Goal: Information Seeking & Learning: Learn about a topic

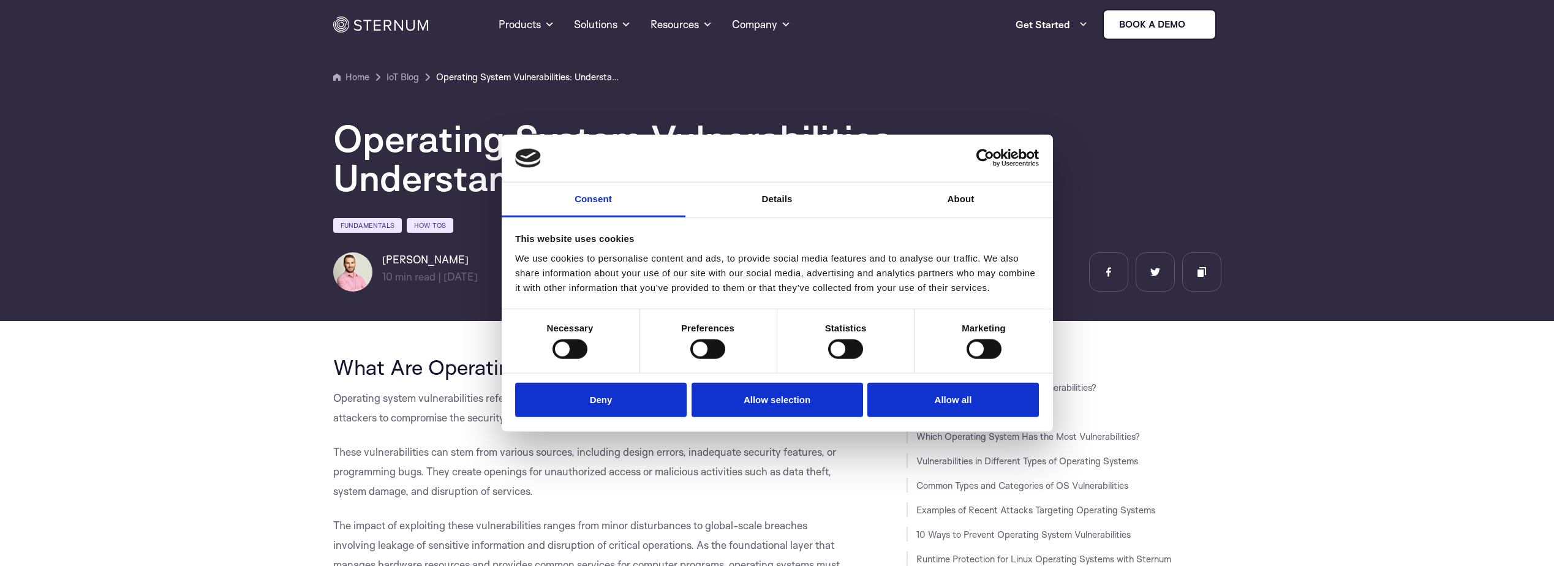
click at [600, 394] on button "Deny" at bounding box center [601, 399] width 172 height 35
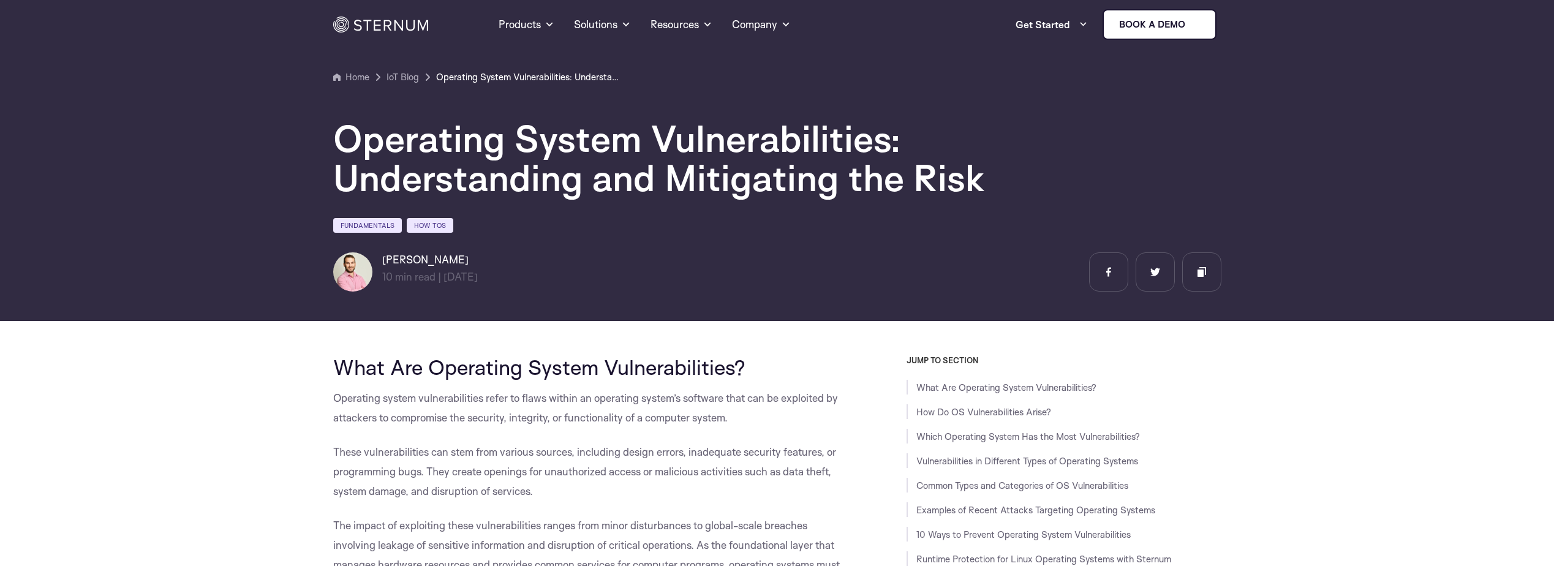
click at [600, 392] on button "Deny" at bounding box center [601, 399] width 172 height 35
click at [600, 391] on span "Operating system vulnerabilities refer to flaws within an operating system’s so…" at bounding box center [585, 407] width 505 height 32
drag, startPoint x: 236, startPoint y: 385, endPoint x: 262, endPoint y: 379, distance: 27.0
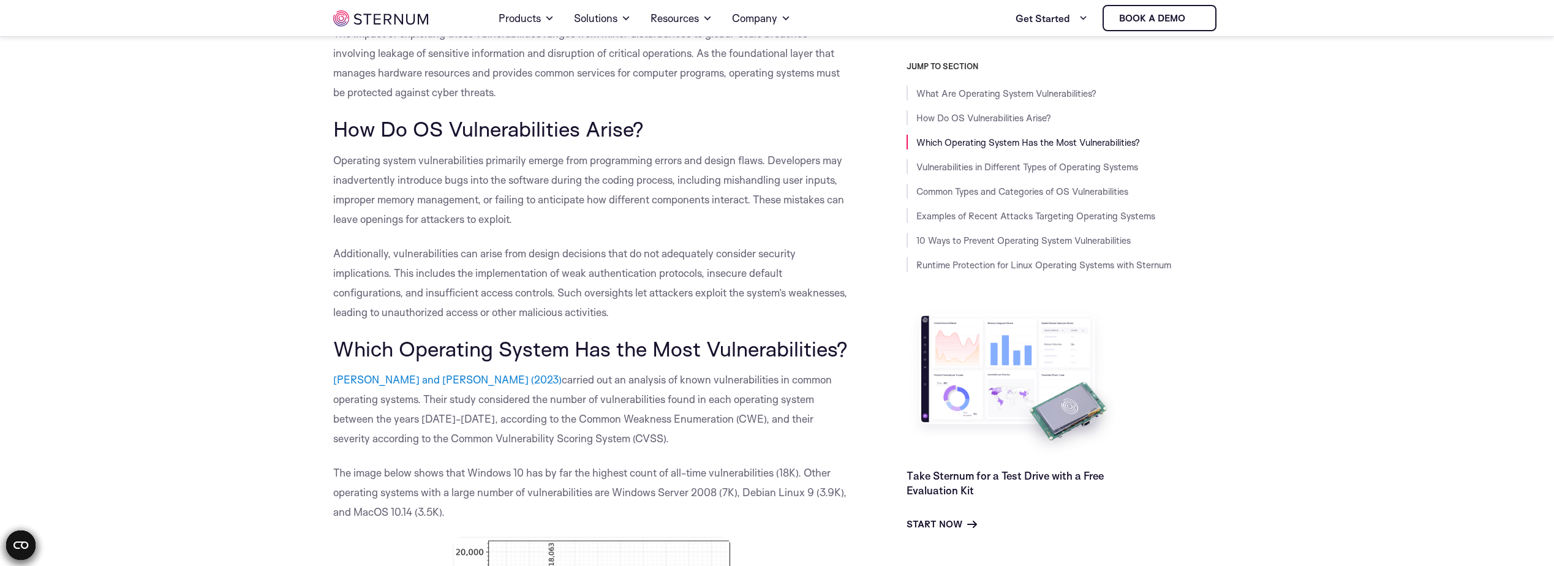
scroll to position [482, 0]
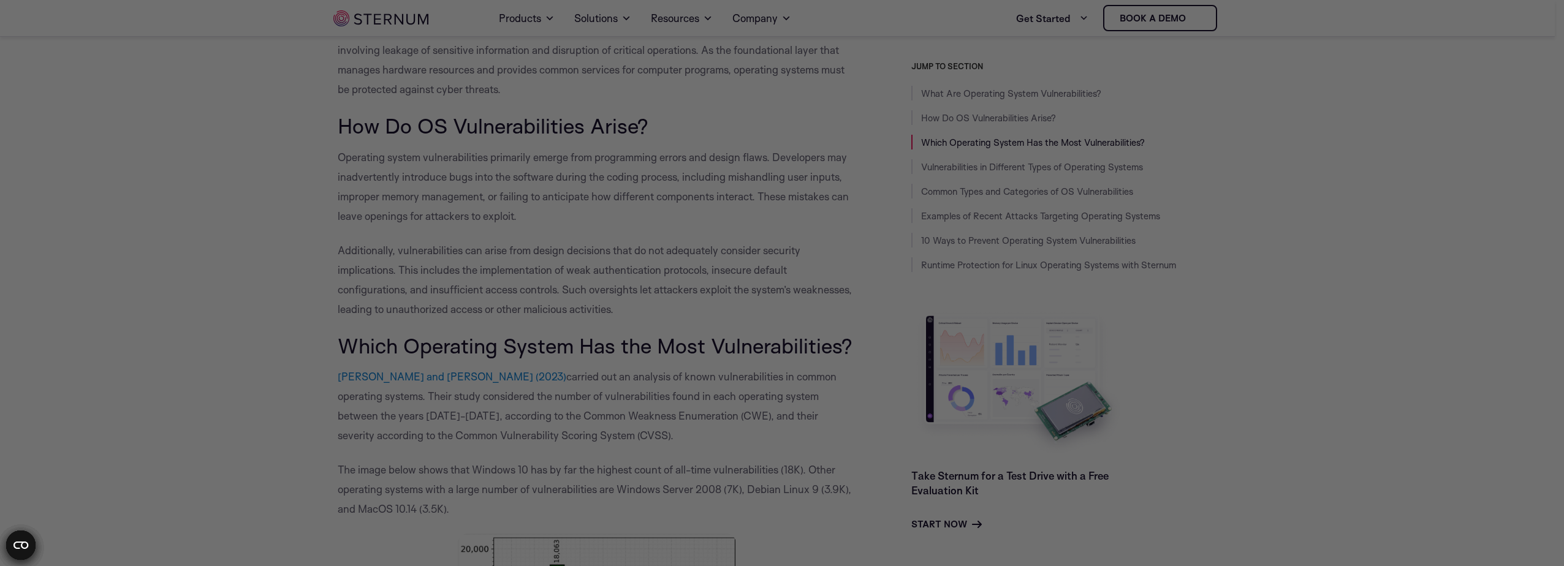
click at [394, 271] on div at bounding box center [789, 286] width 1579 height 572
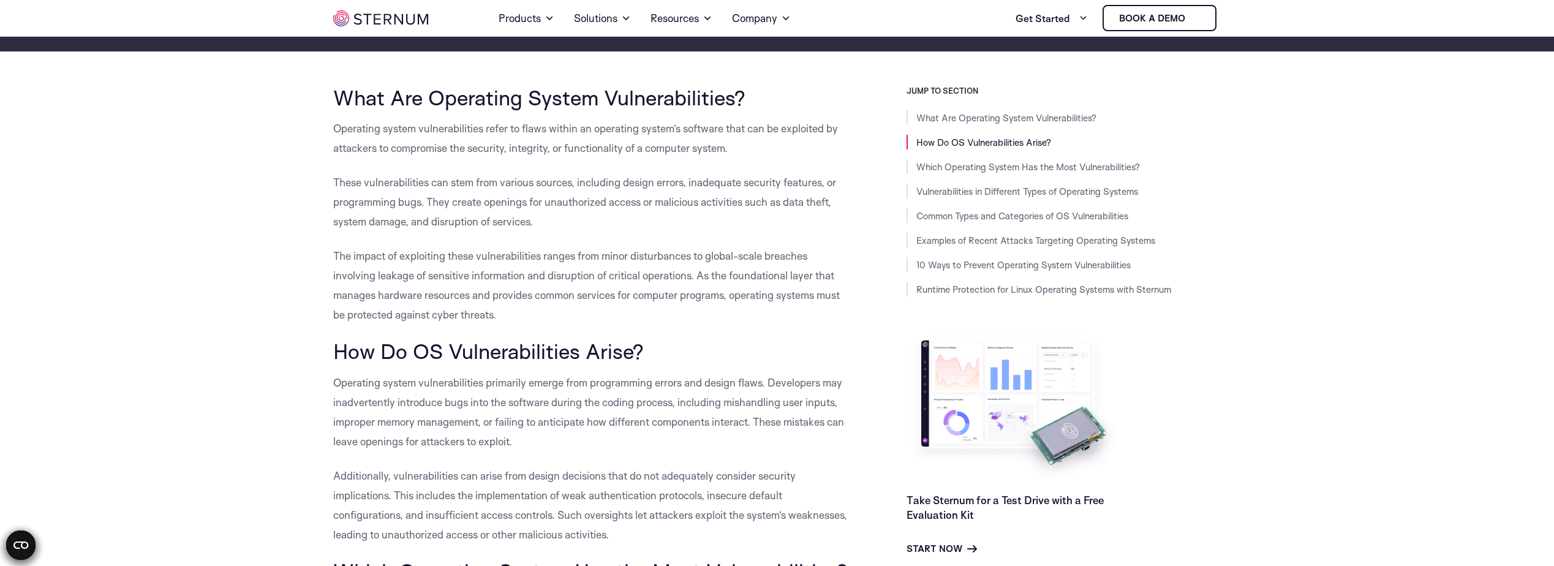
scroll to position [237, 0]
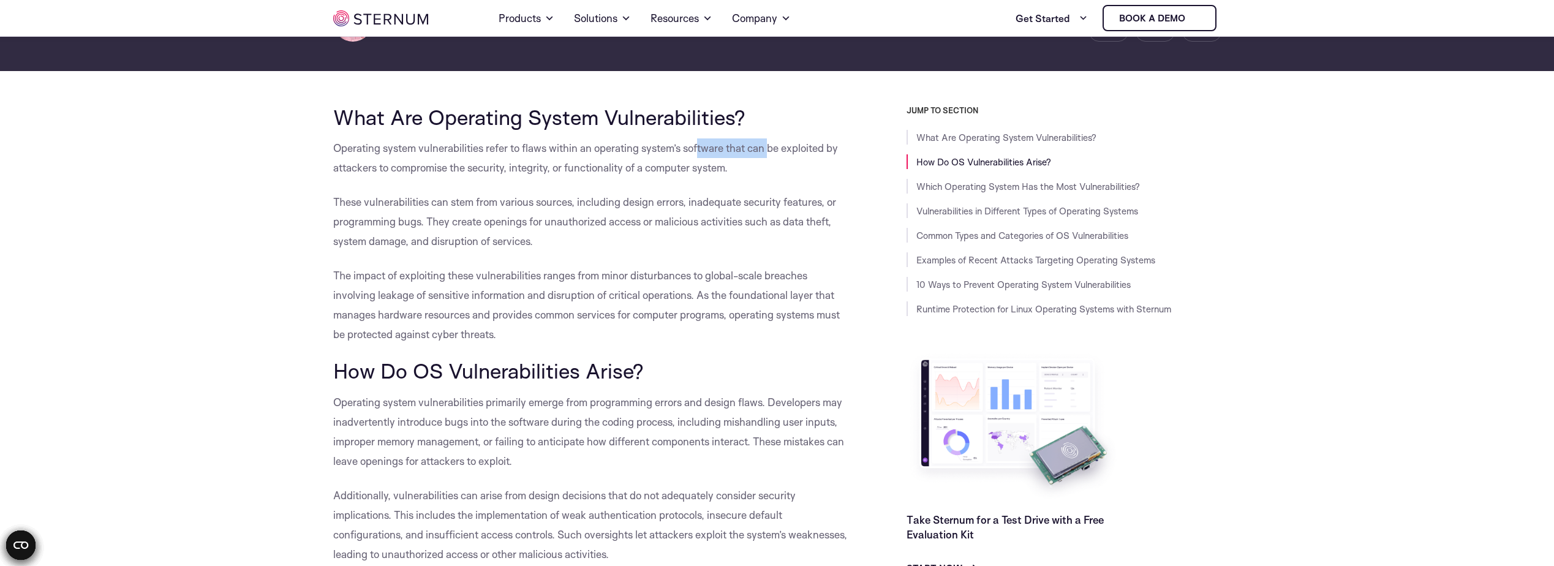
drag, startPoint x: 704, startPoint y: 151, endPoint x: 773, endPoint y: 153, distance: 68.6
click at [773, 153] on span "Operating system vulnerabilities refer to flaws within an operating system’s so…" at bounding box center [585, 158] width 505 height 32
drag, startPoint x: 773, startPoint y: 153, endPoint x: 519, endPoint y: 173, distance: 254.4
click at [519, 172] on span "Operating system vulnerabilities refer to flaws within an operating system’s so…" at bounding box center [585, 158] width 505 height 32
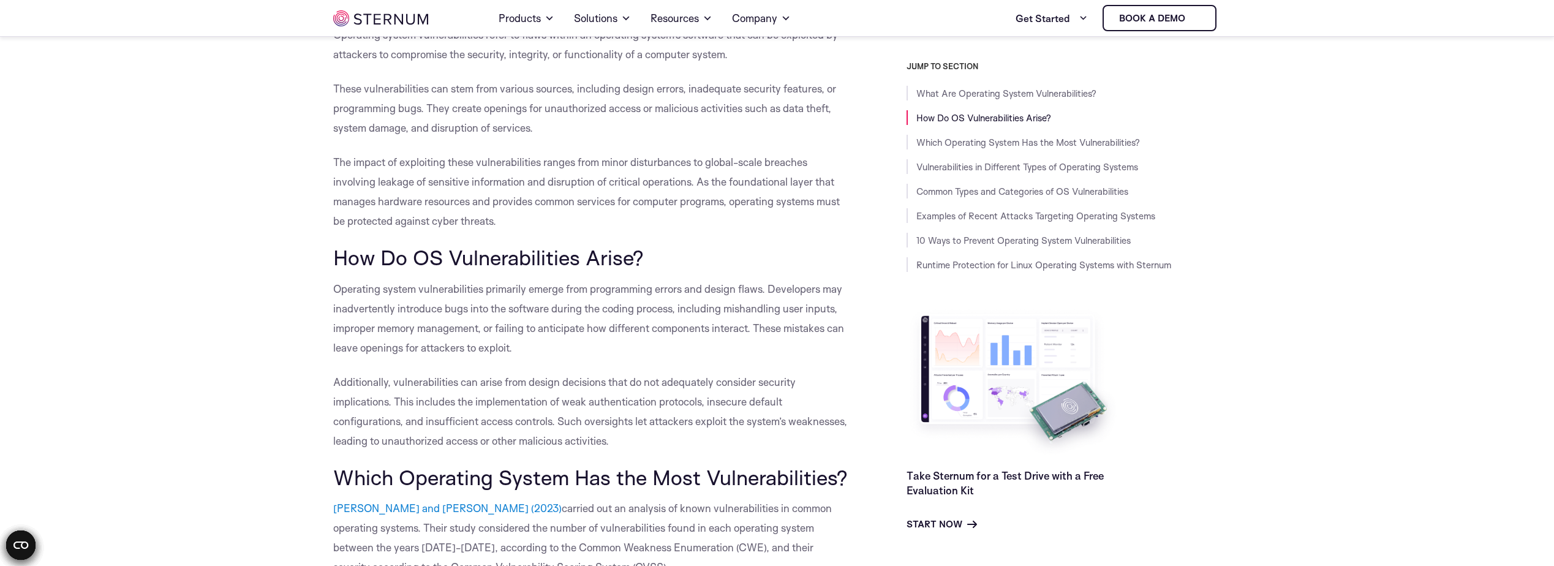
scroll to position [360, 0]
